Goal: Complete application form

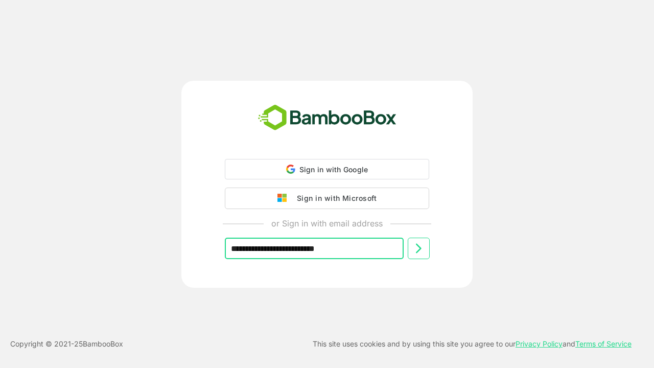
type input "**********"
click at [418, 247] on icon at bounding box center [418, 247] width 12 height 12
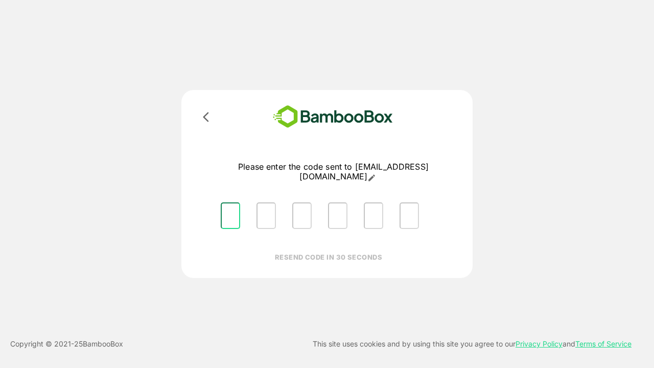
type input "*"
